Goal: Information Seeking & Learning: Learn about a topic

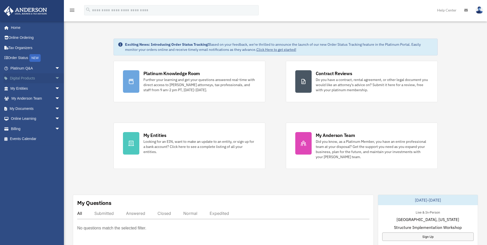
click at [55, 81] on span "arrow_drop_down" at bounding box center [60, 78] width 10 height 10
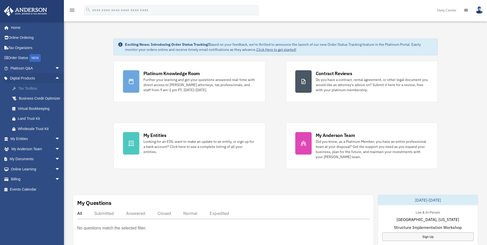
click at [35, 89] on div "Tax Toolbox" at bounding box center [39, 88] width 43 height 6
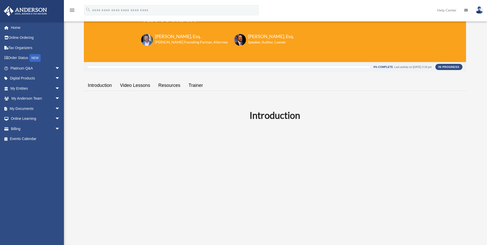
click at [131, 84] on link "Video Lessons" at bounding box center [135, 85] width 38 height 15
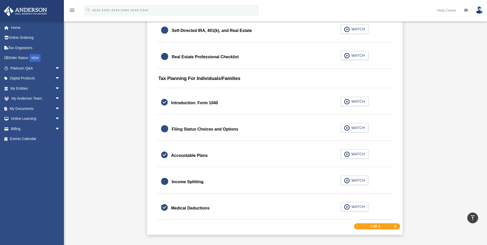
scroll to position [731, 0]
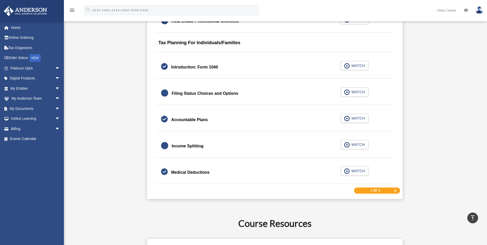
click at [393, 191] on div "1 of 3" at bounding box center [377, 190] width 46 height 6
click at [394, 191] on span "Next Page" at bounding box center [395, 190] width 3 height 3
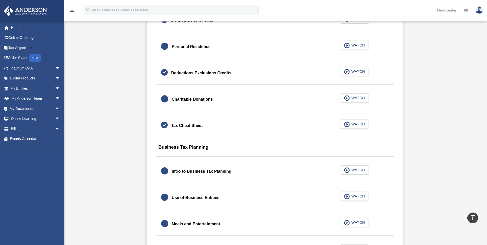
scroll to position [349, 0]
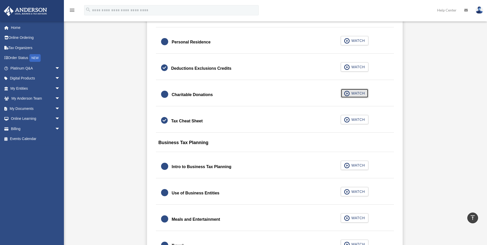
click at [360, 93] on span "WATCH" at bounding box center [356, 93] width 15 height 5
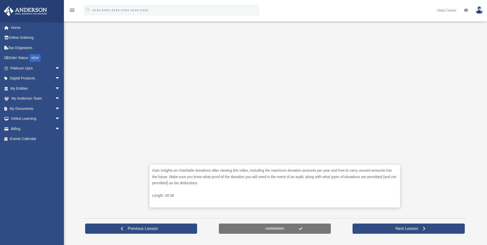
scroll to position [119, 0]
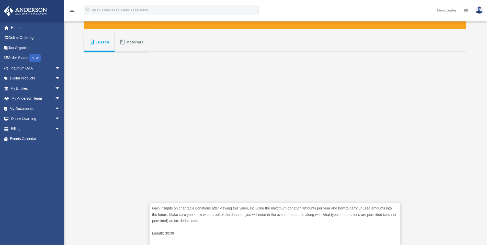
scroll to position [128, 0]
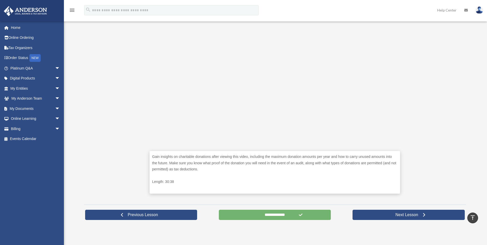
click at [270, 213] on input "**********" at bounding box center [275, 215] width 112 height 10
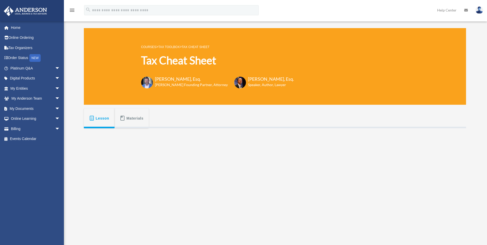
click at [171, 46] on link "Tax Toolbox" at bounding box center [168, 47] width 21 height 4
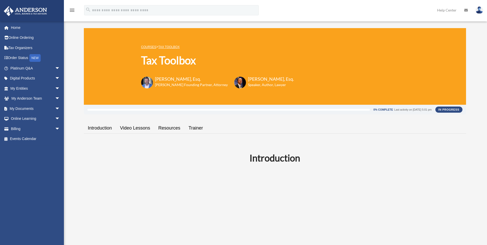
click at [133, 126] on link "Video Lessons" at bounding box center [135, 128] width 38 height 15
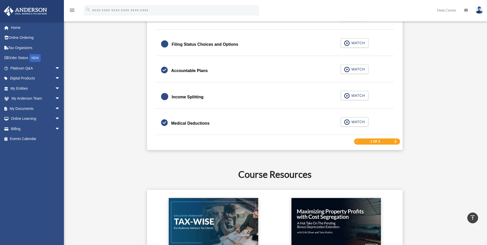
scroll to position [774, 0]
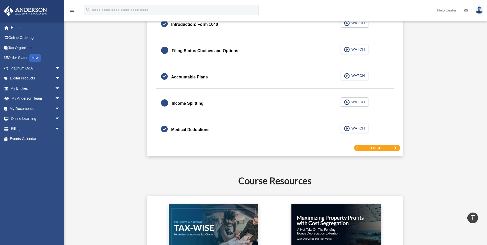
click at [394, 147] on span "Next Page" at bounding box center [395, 147] width 3 height 3
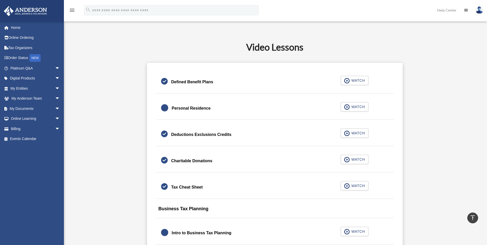
scroll to position [281, 0]
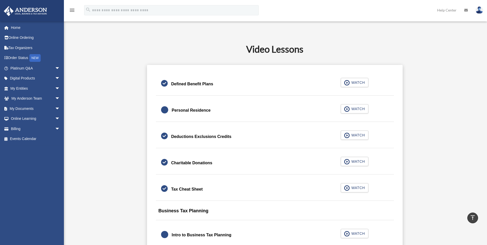
drag, startPoint x: 149, startPoint y: 80, endPoint x: 249, endPoint y: 144, distance: 118.8
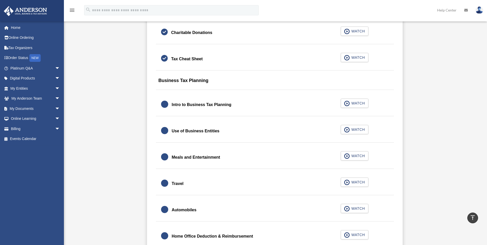
scroll to position [417, 0]
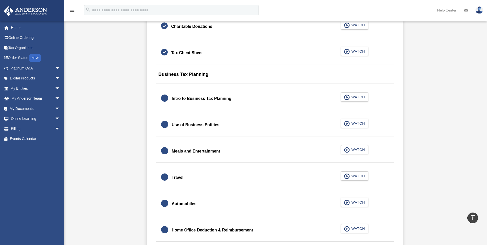
click at [190, 98] on div "Intro to Business Tax Planning" at bounding box center [202, 98] width 60 height 7
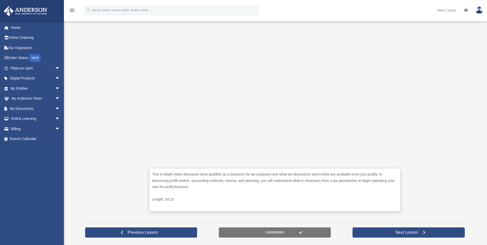
scroll to position [111, 0]
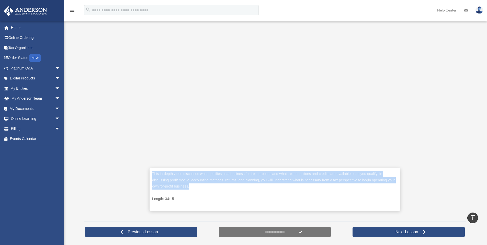
drag, startPoint x: 150, startPoint y: 173, endPoint x: 390, endPoint y: 184, distance: 239.6
click at [390, 184] on div "This in-depth video discusses what qualifies as a business for tax purposes and…" at bounding box center [274, 189] width 250 height 43
click at [366, 183] on p "This in-depth video discusses what qualifies as a business for tax purposes and…" at bounding box center [274, 180] width 245 height 19
